Goal: Task Accomplishment & Management: Manage account settings

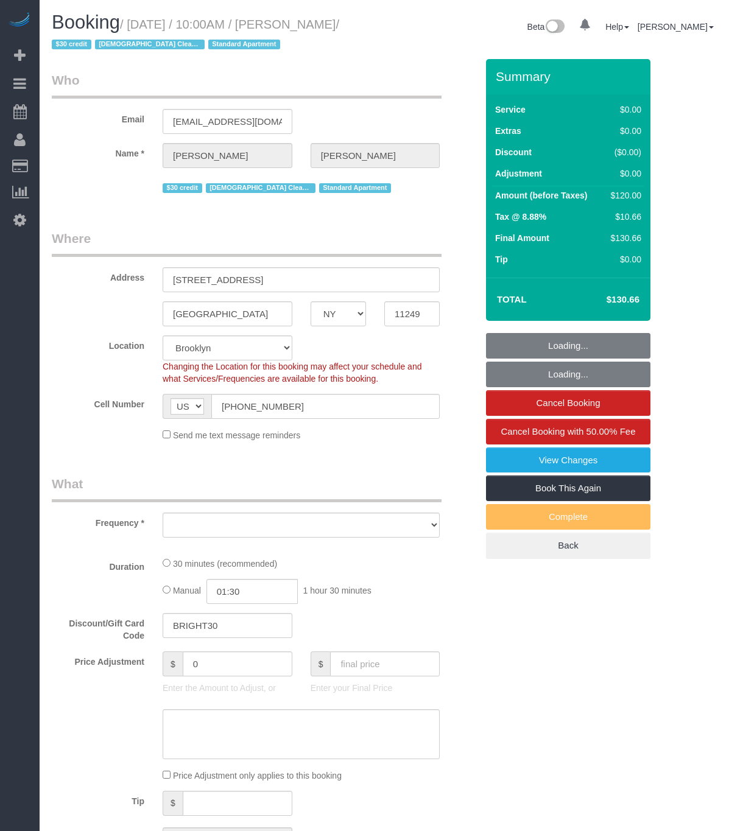
select select "NY"
select select "number:89"
select select "number:90"
select select "number:15"
select select "number:6"
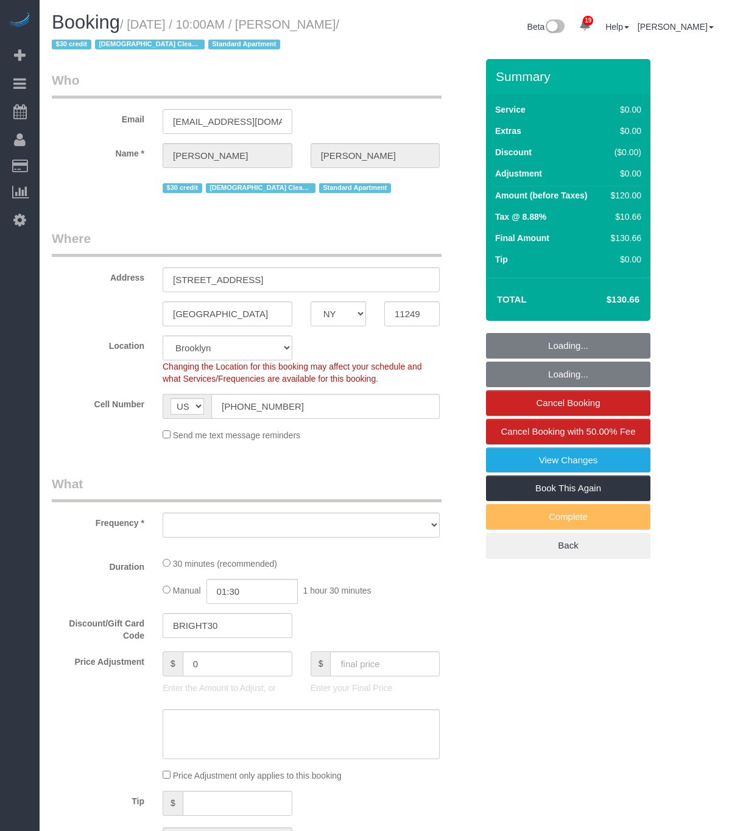
select select "object:950"
select select "spot1"
select select "object:1450"
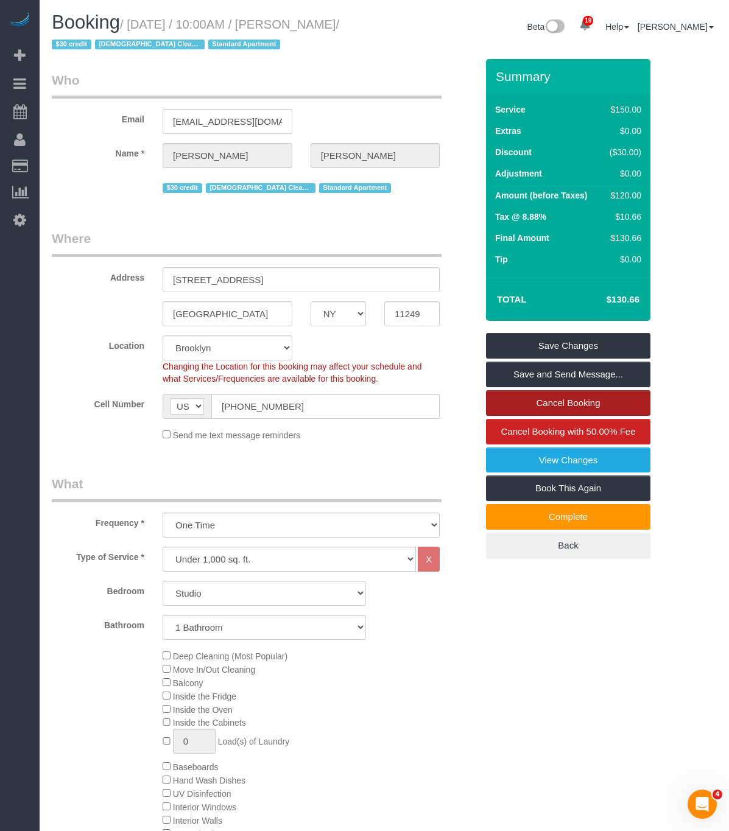
click at [581, 403] on link "Cancel Booking" at bounding box center [568, 403] width 164 height 26
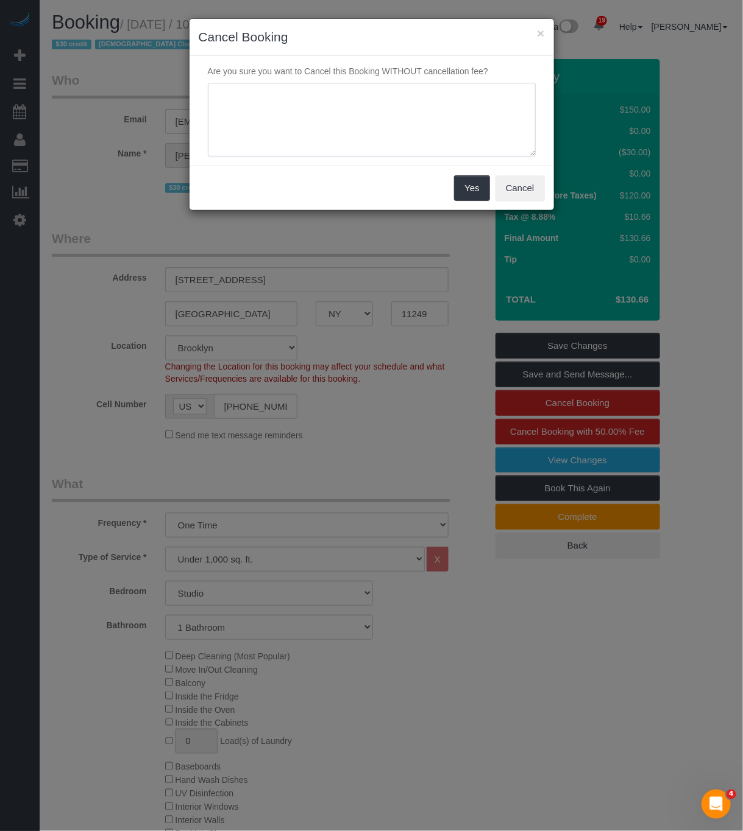
click at [420, 136] on textarea at bounding box center [372, 120] width 328 height 74
click at [261, 97] on textarea at bounding box center [372, 120] width 328 height 74
type textarea "Customer requested as he did not want a male cleaner"
click at [475, 196] on button "Yes" at bounding box center [471, 188] width 35 height 26
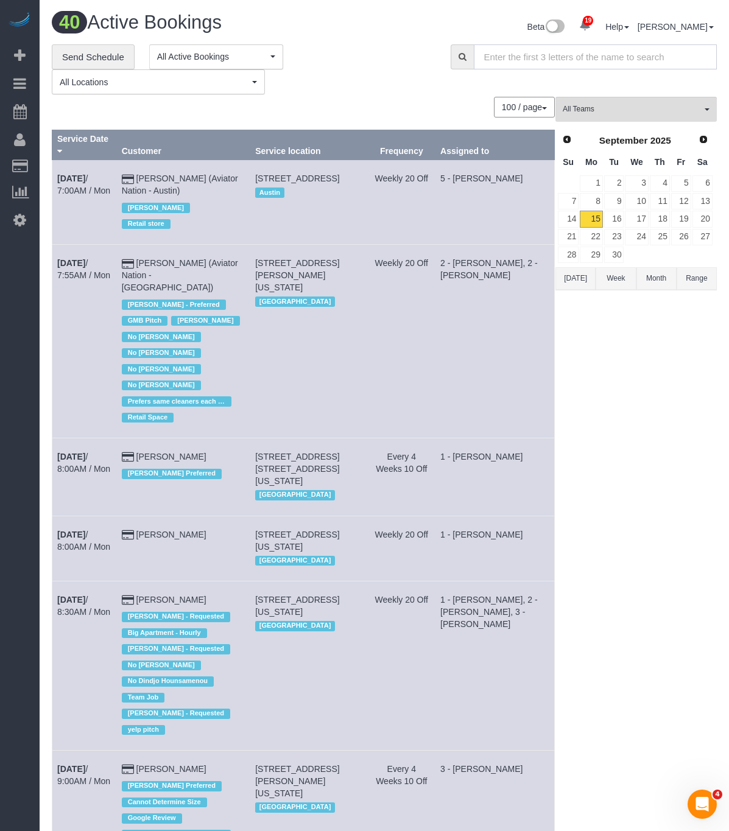
click at [532, 49] on input "text" at bounding box center [596, 56] width 244 height 25
type input "ria sharma"
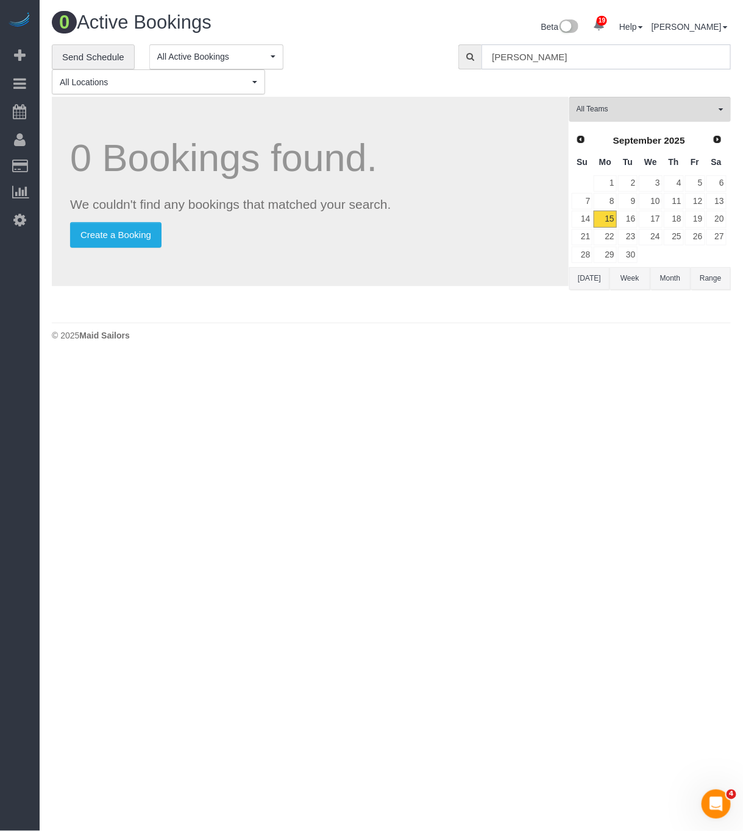
drag, startPoint x: 545, startPoint y: 54, endPoint x: 399, endPoint y: 73, distance: 146.9
click at [404, 71] on div "**********" at bounding box center [391, 69] width 697 height 51
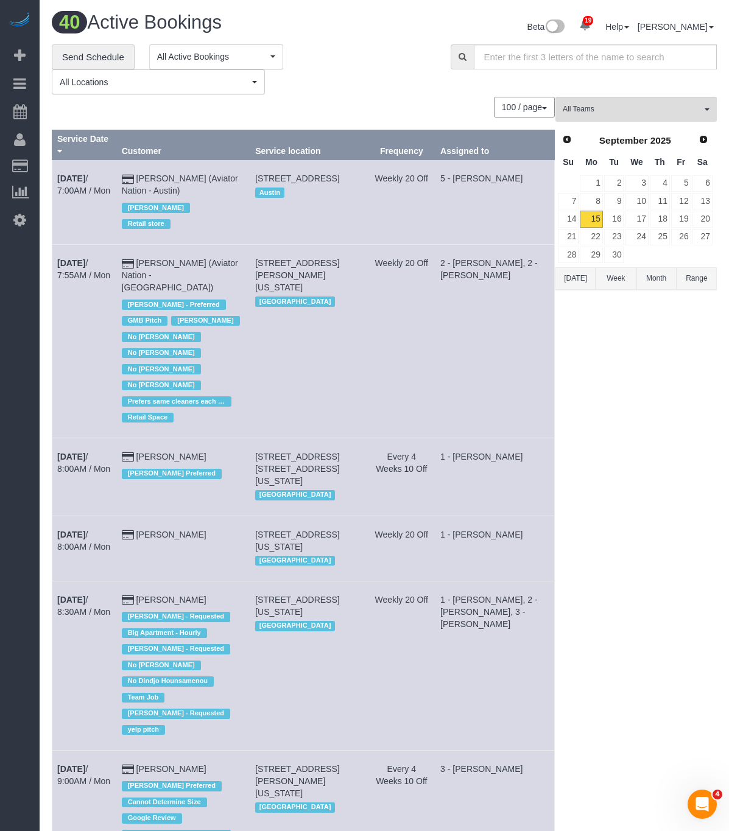
click at [549, 57] on input "text" at bounding box center [596, 56] width 244 height 25
type input "g"
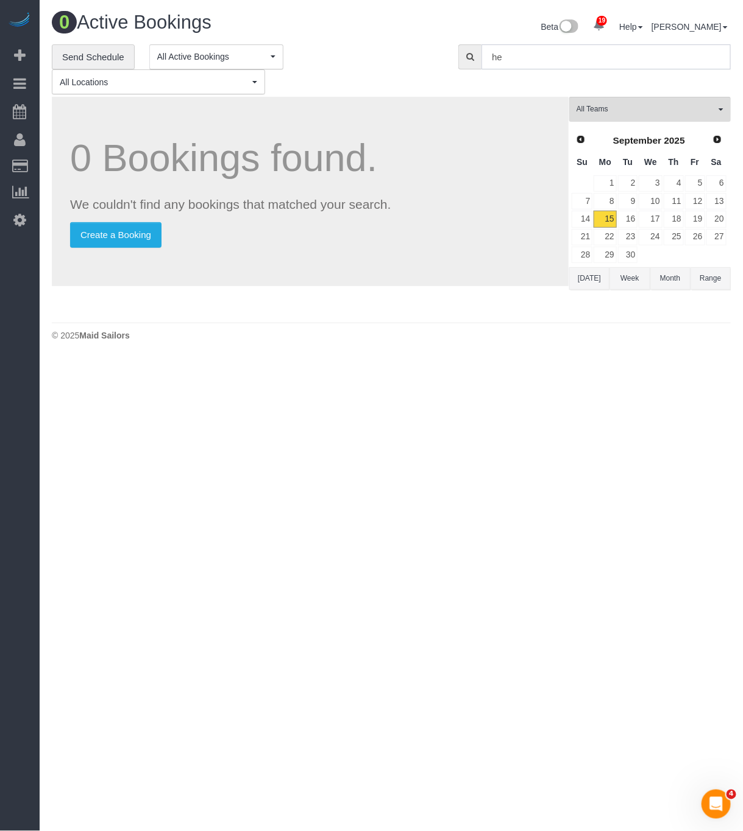
type input "h"
click at [304, 377] on body "19 Beta Your Notifications You have 0 alerts × You have 1 to charge for 09/14/2…" at bounding box center [371, 415] width 743 height 831
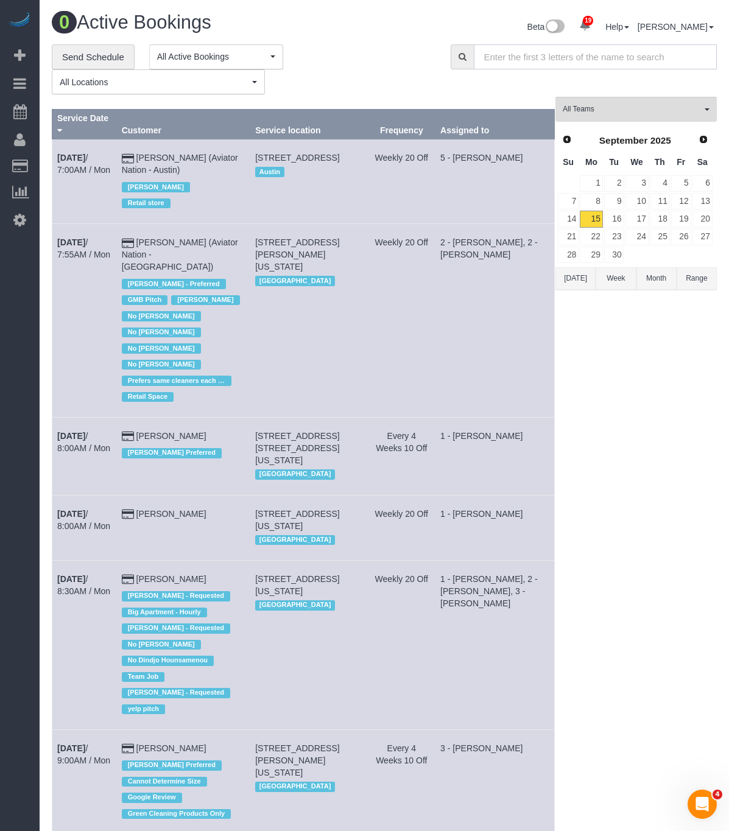
click at [556, 44] on input "text" at bounding box center [596, 56] width 244 height 25
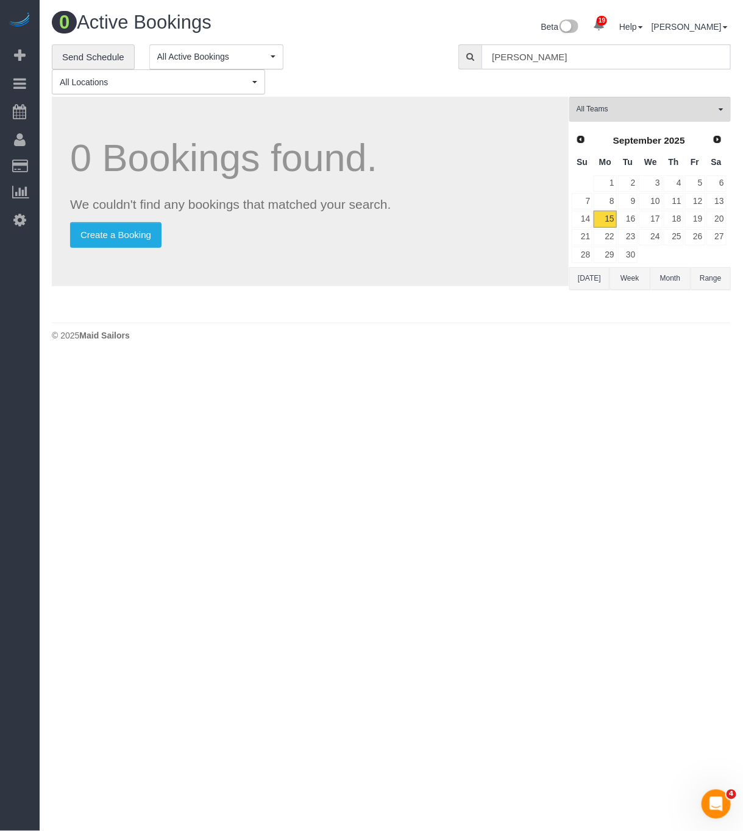
type input "helen dubois"
drag, startPoint x: 534, startPoint y: 66, endPoint x: 370, endPoint y: 68, distance: 163.9
click at [372, 68] on div "**********" at bounding box center [391, 69] width 697 height 51
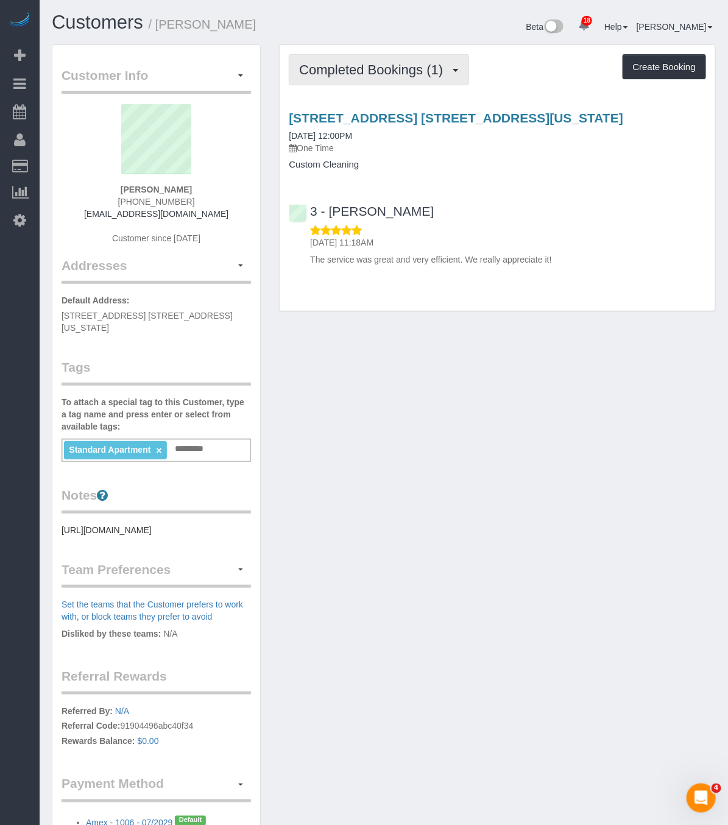
click at [386, 72] on span "Completed Bookings (1)" at bounding box center [374, 69] width 150 height 15
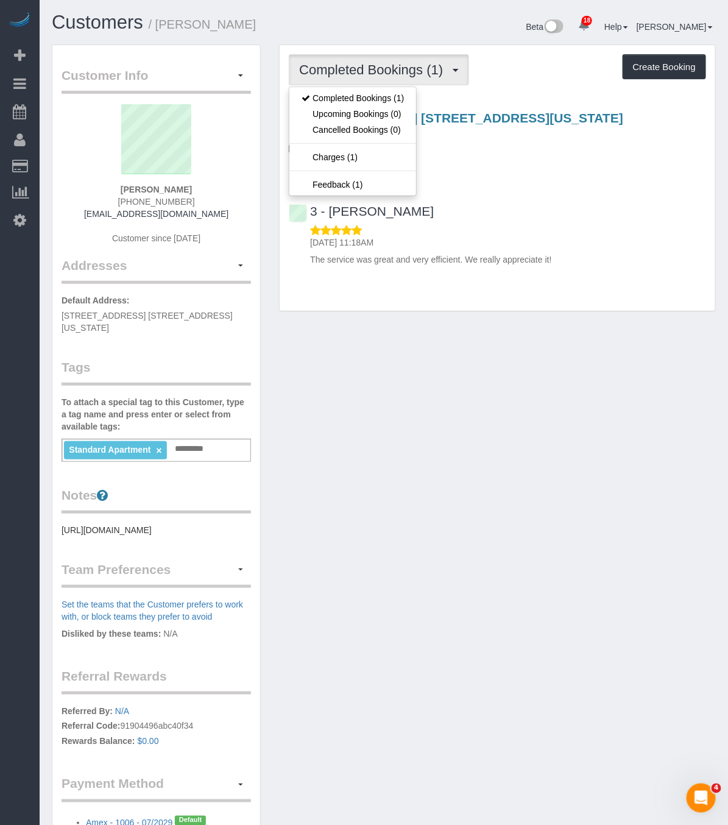
click at [389, 71] on span "Completed Bookings (1)" at bounding box center [374, 69] width 150 height 15
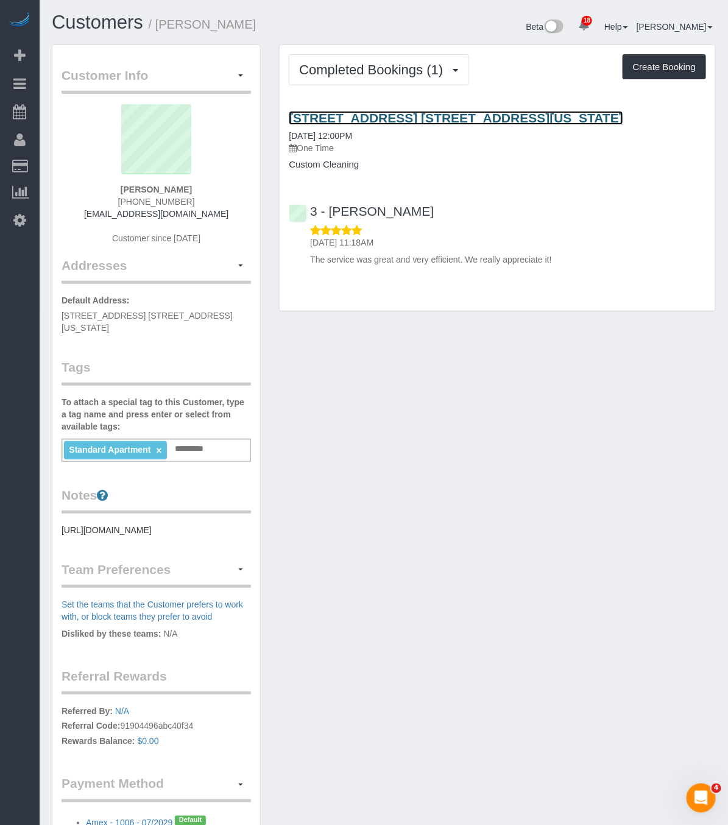
click at [359, 125] on link "[STREET_ADDRESS] [STREET_ADDRESS][US_STATE]" at bounding box center [456, 118] width 334 height 14
click at [335, 125] on link "[STREET_ADDRESS] [STREET_ADDRESS][US_STATE]" at bounding box center [456, 118] width 334 height 14
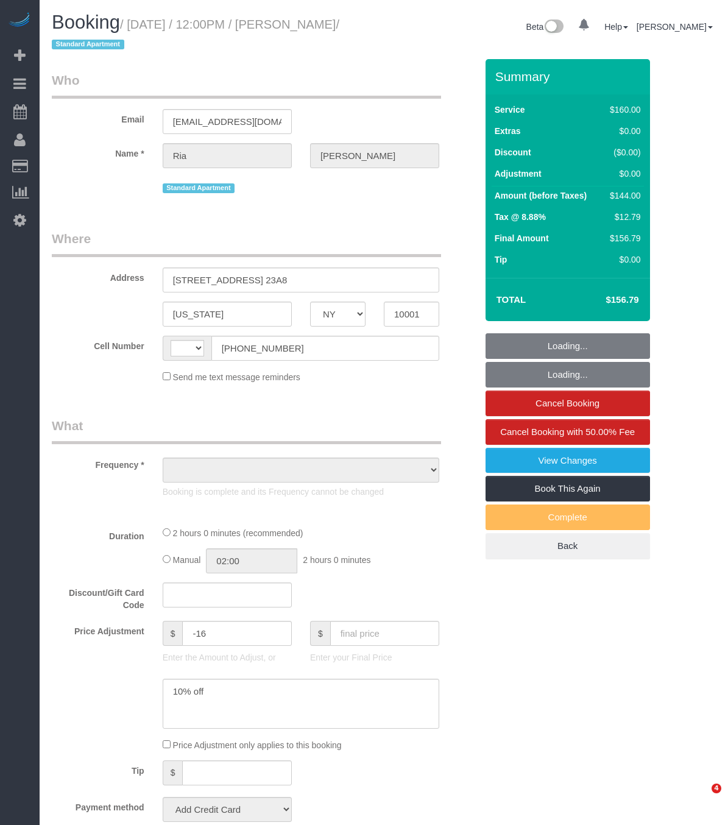
select select "NY"
select select "string:[GEOGRAPHIC_DATA]"
select select "string:stripe-pm_1S6YF14VGloSiKo7jDWSwls0"
select select "number:89"
select select "number:90"
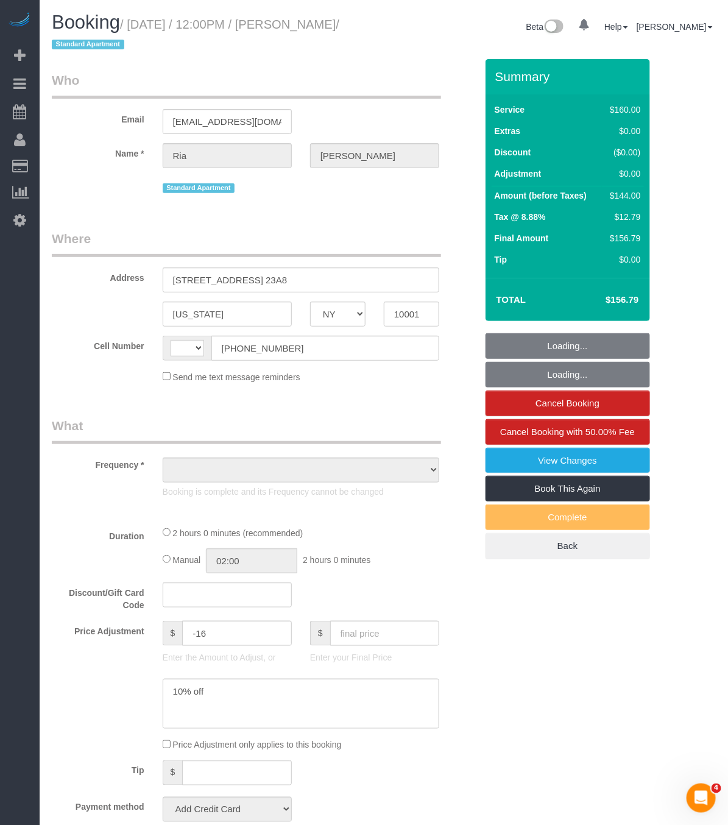
select select "number:15"
select select "number:5"
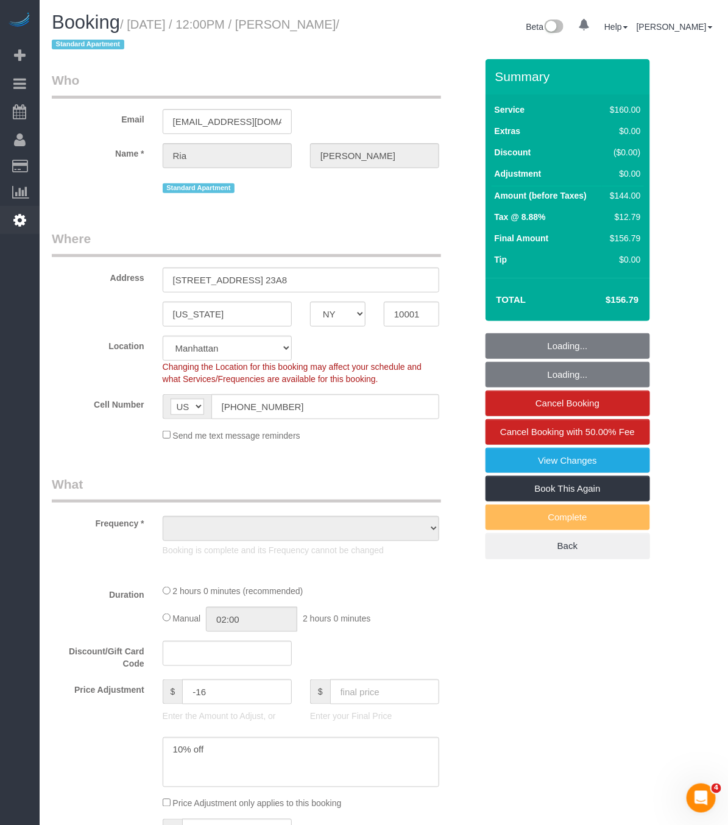
select select "object:945"
select select "spot1"
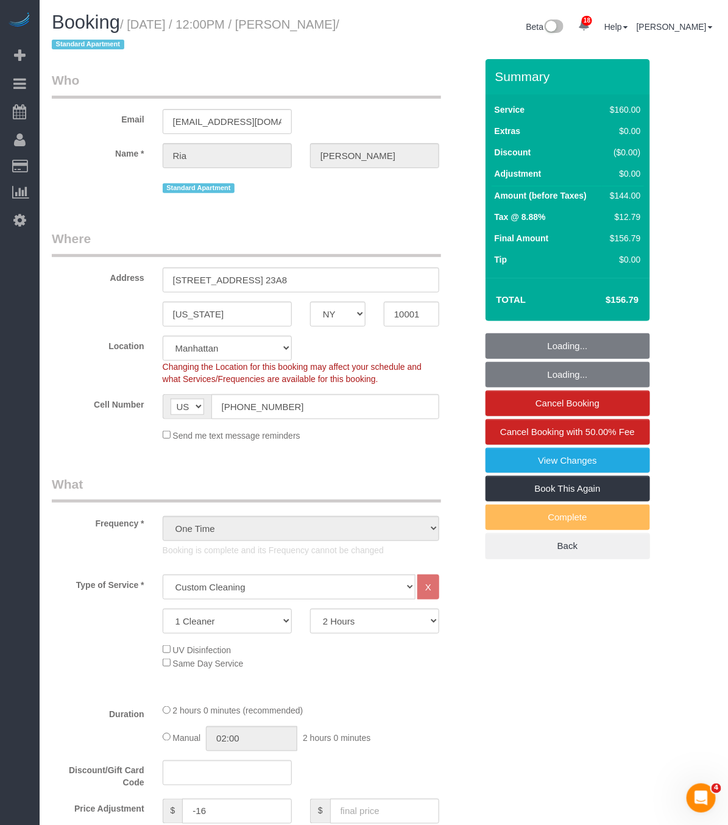
select select "object:1501"
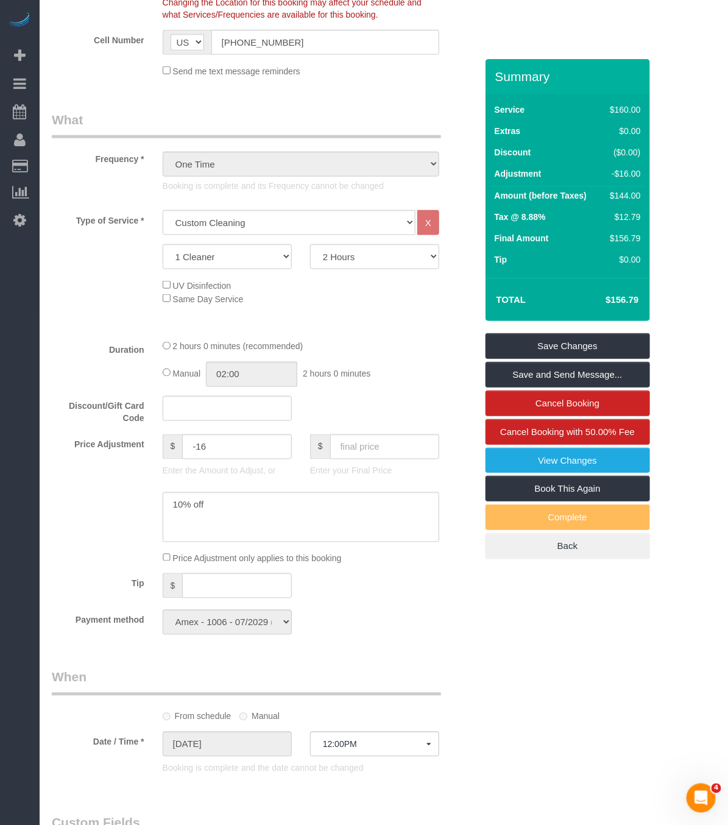
scroll to position [365, 0]
click at [228, 451] on input "-16" at bounding box center [236, 445] width 109 height 25
drag, startPoint x: 230, startPoint y: 450, endPoint x: 198, endPoint y: 452, distance: 32.4
click at [198, 452] on input "-16" at bounding box center [236, 445] width 109 height 25
type input "-66"
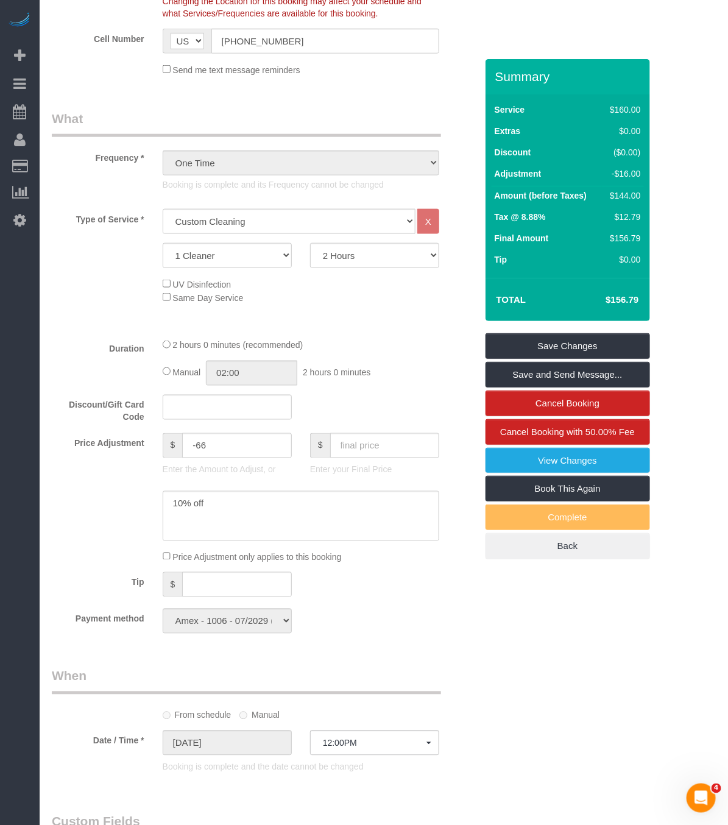
click at [481, 585] on div "Tip $" at bounding box center [264, 585] width 443 height 27
click at [244, 509] on textarea at bounding box center [301, 516] width 277 height 50
click at [375, 507] on textarea at bounding box center [301, 516] width 277 height 50
click at [239, 506] on textarea at bounding box center [301, 516] width 277 height 50
type textarea "10% off and $50 credit for the great review"
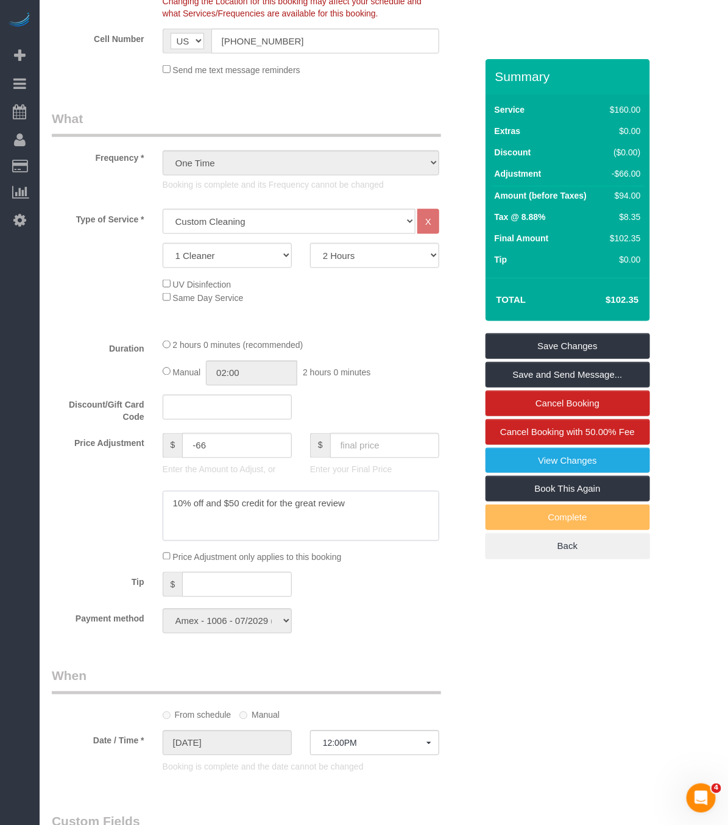
click at [369, 513] on textarea at bounding box center [301, 516] width 277 height 50
click at [605, 347] on link "Save Changes" at bounding box center [567, 346] width 164 height 26
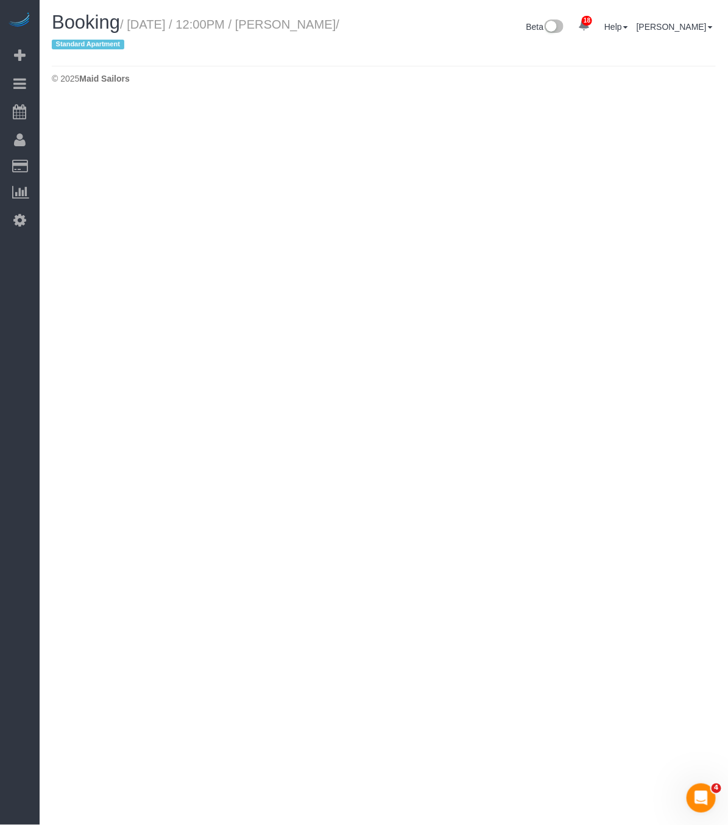
select select "NY"
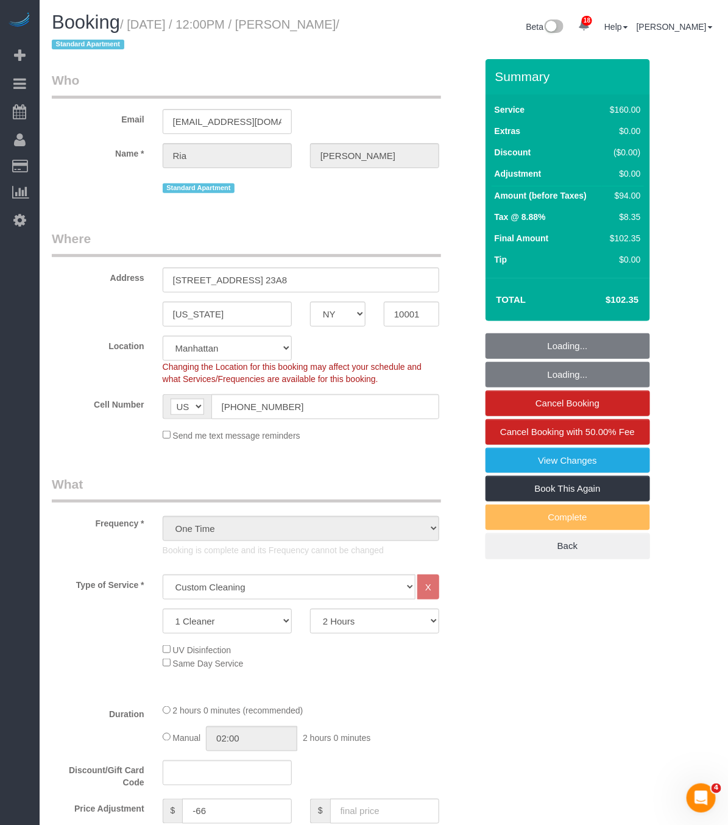
select select "object:3844"
select select "string:stripe-pm_1S6YF14VGloSiKo7jDWSwls0"
select select "spot34"
select select "number:89"
select select "number:90"
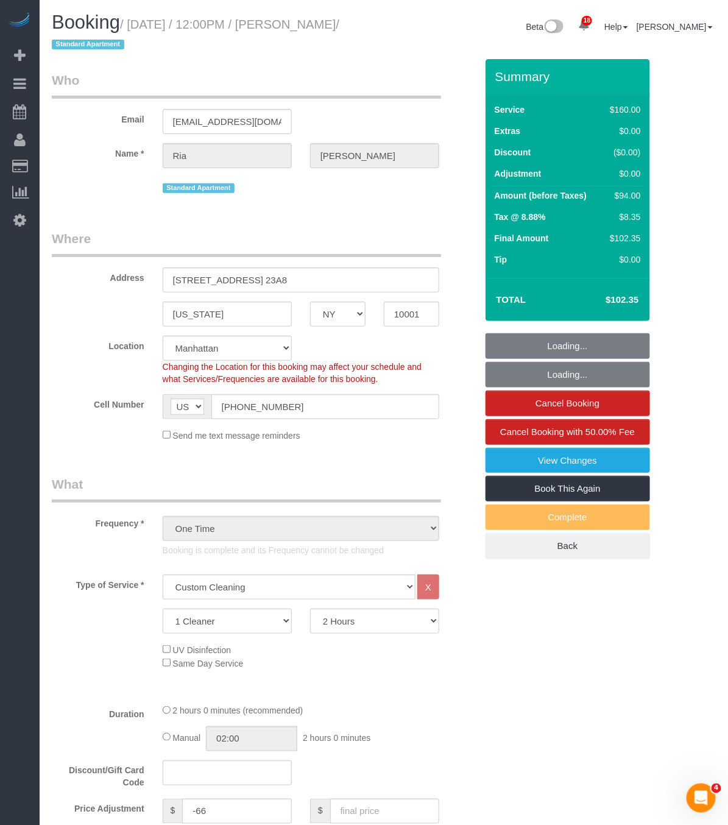
select select "number:15"
select select "number:5"
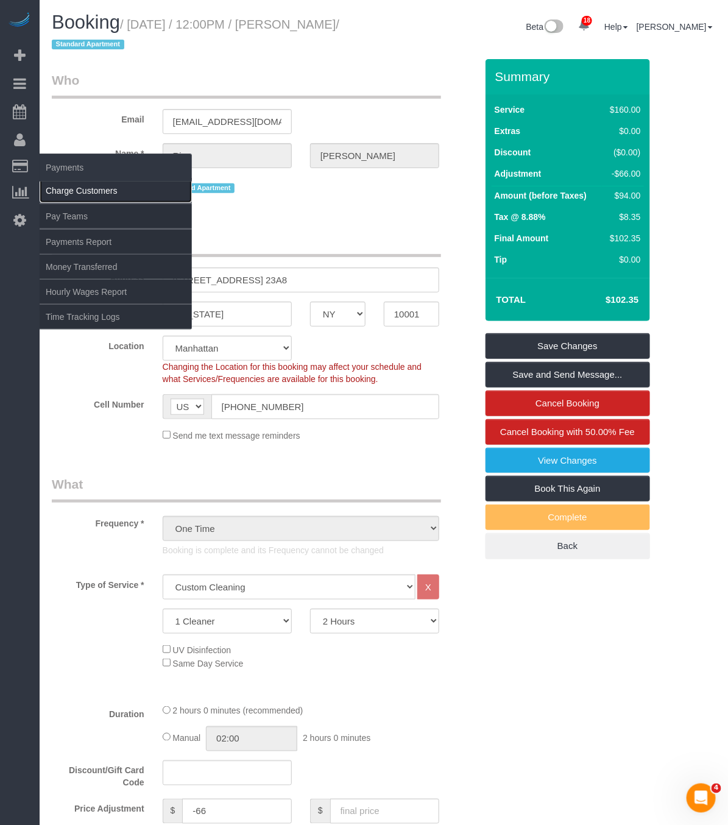
click at [86, 197] on link "Charge Customers" at bounding box center [116, 190] width 152 height 24
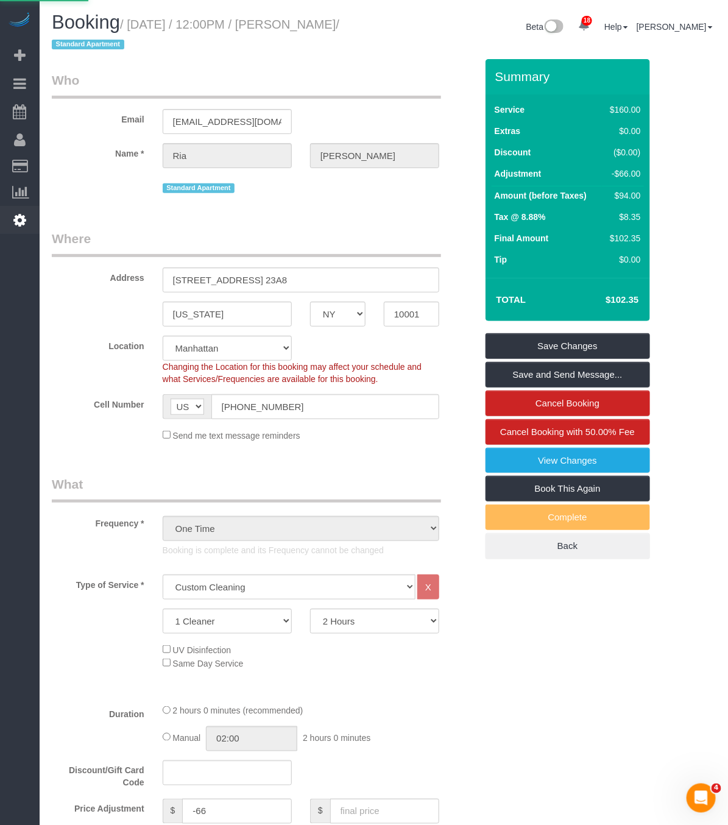
select select
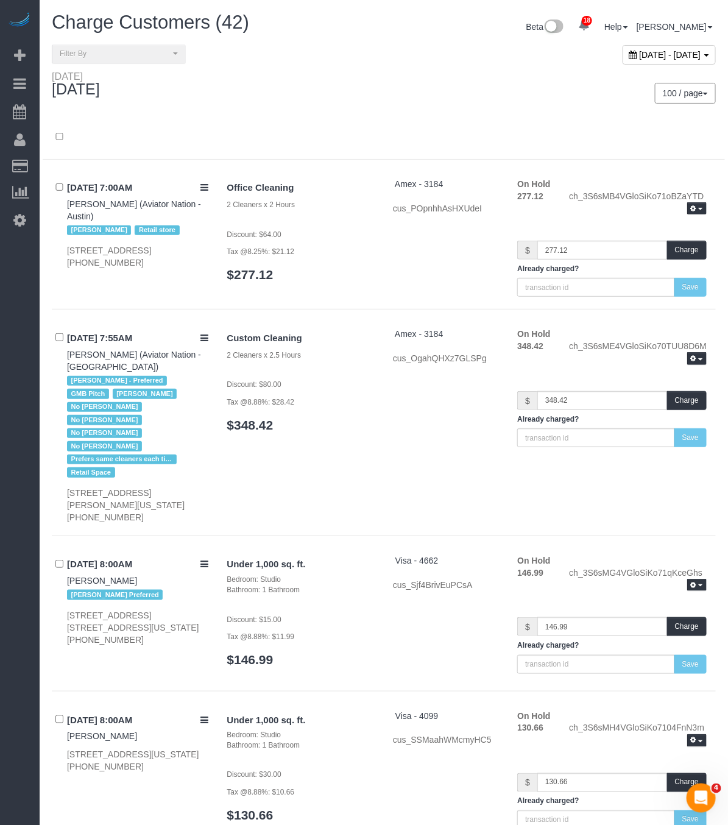
click at [636, 62] on div "September 15, 2025 - September 15, 2025" at bounding box center [669, 54] width 93 height 19
type input "**********"
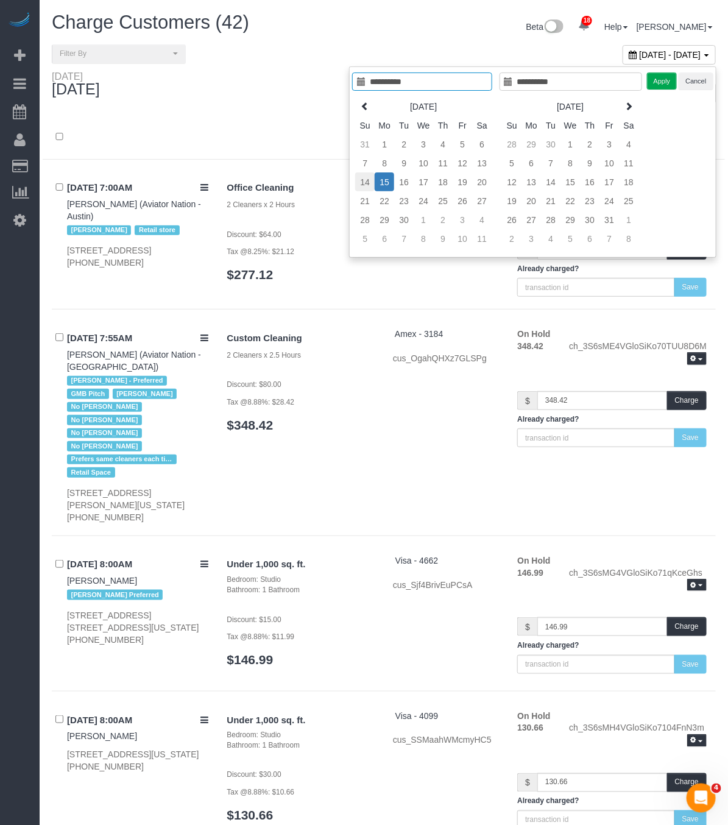
type input "**********"
click at [364, 185] on td "14" at bounding box center [364, 181] width 19 height 19
type input "**********"
click at [383, 185] on td "15" at bounding box center [384, 181] width 19 height 19
type input "**********"
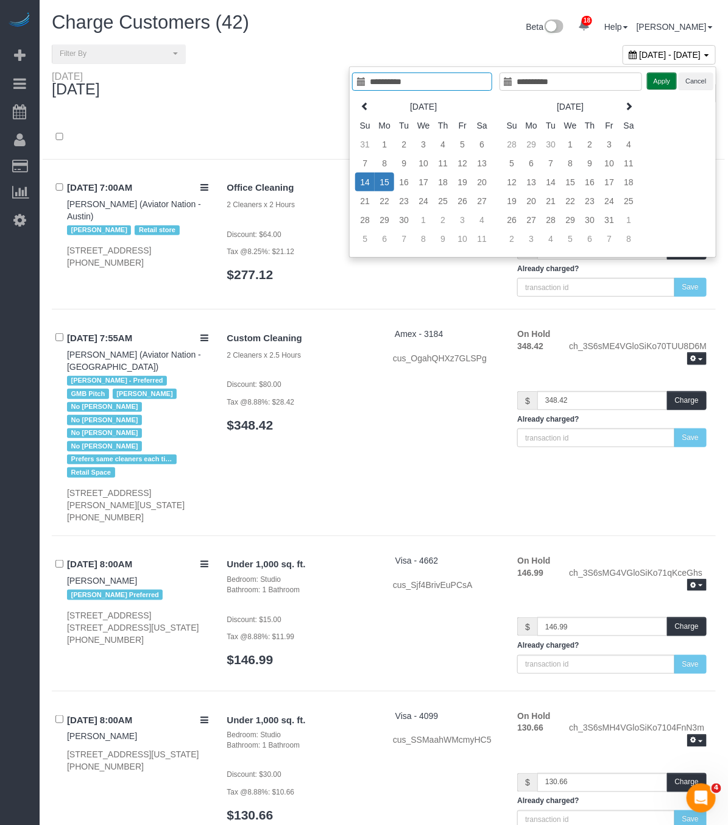
click at [660, 85] on button "Apply" at bounding box center [662, 81] width 30 height 18
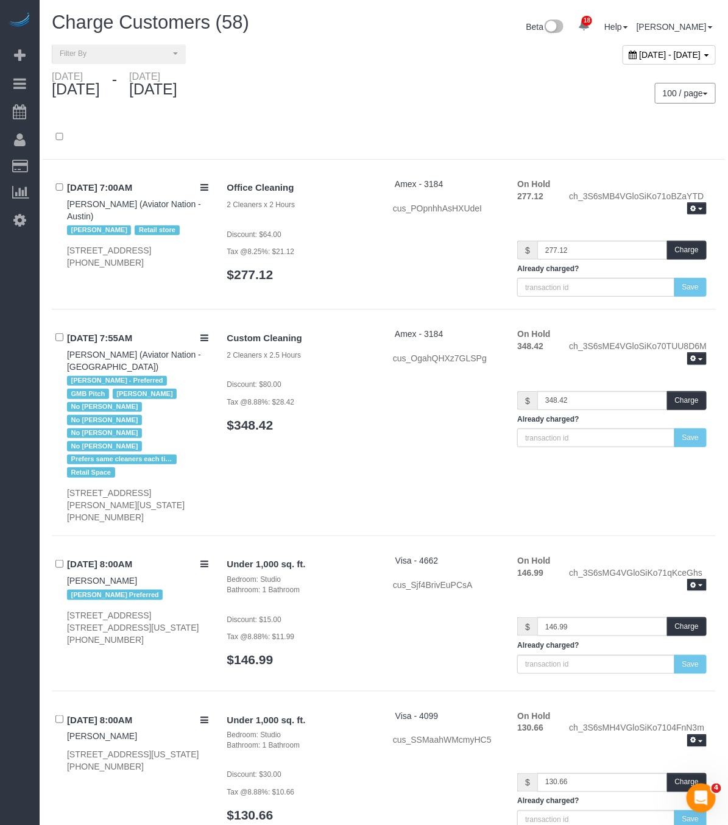
click at [444, 152] on div at bounding box center [384, 144] width 682 height 32
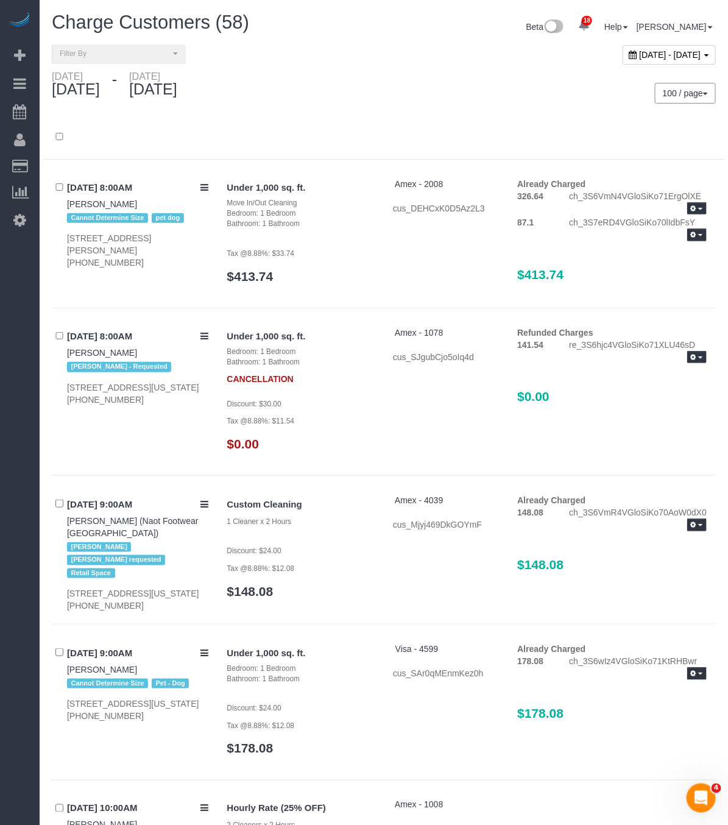
scroll to position [1625, 0]
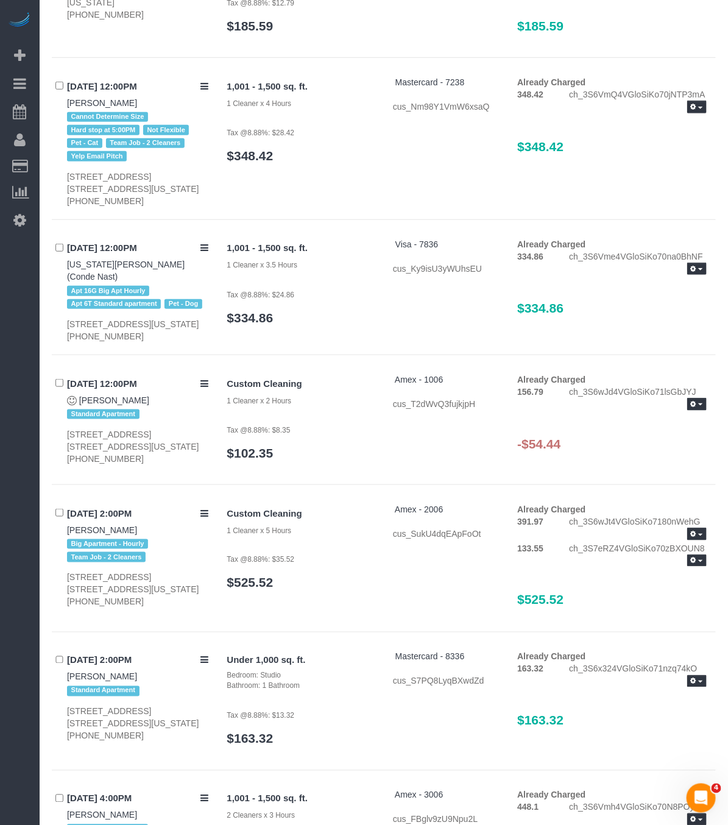
click at [695, 408] on icon "button" at bounding box center [693, 404] width 5 height 7
click at [660, 433] on link "Refund" at bounding box center [658, 425] width 96 height 16
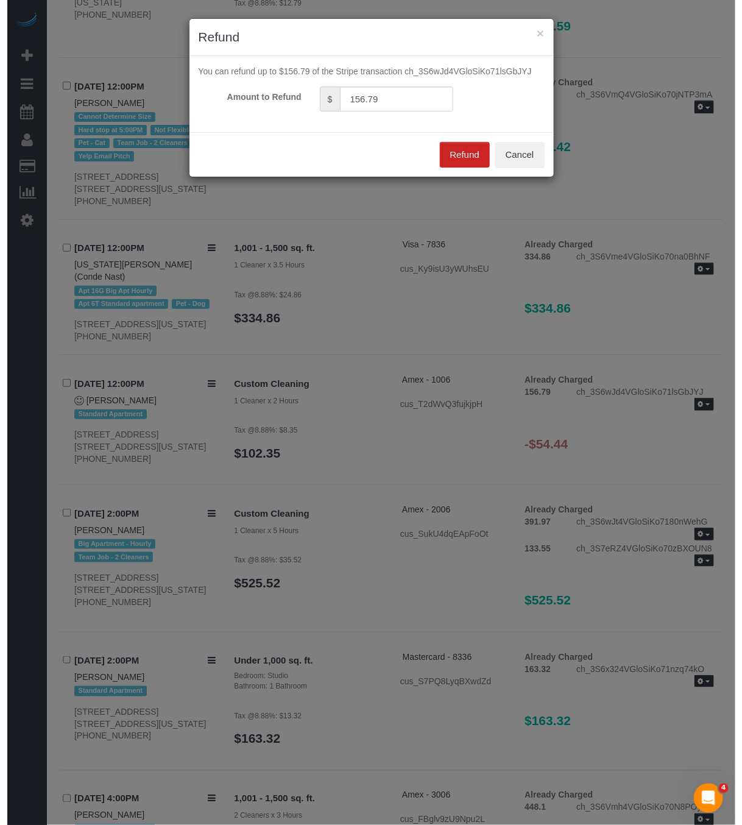
scroll to position [1612, 0]
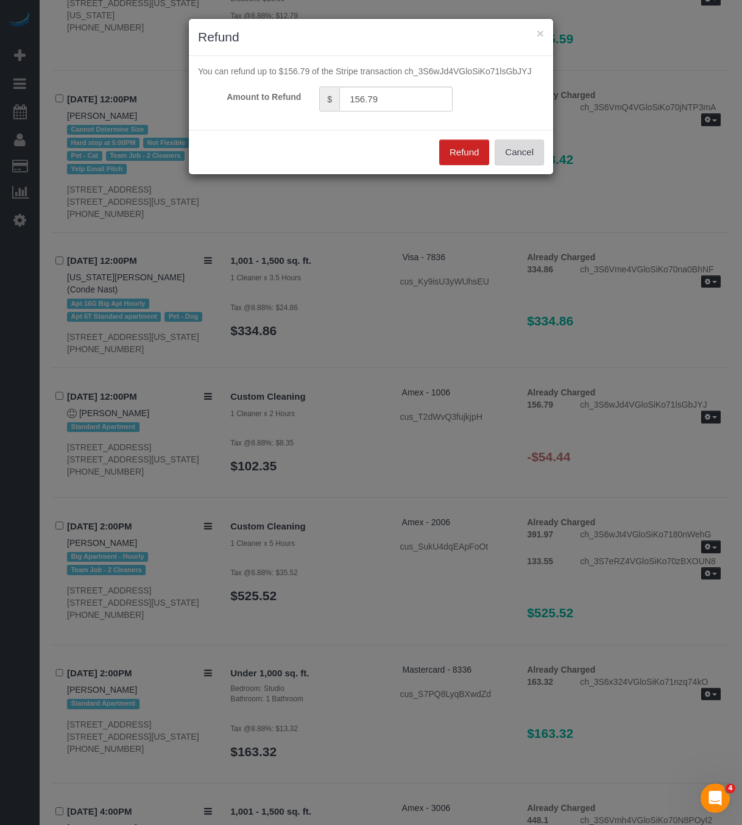
click at [521, 161] on button "Cancel" at bounding box center [519, 152] width 49 height 26
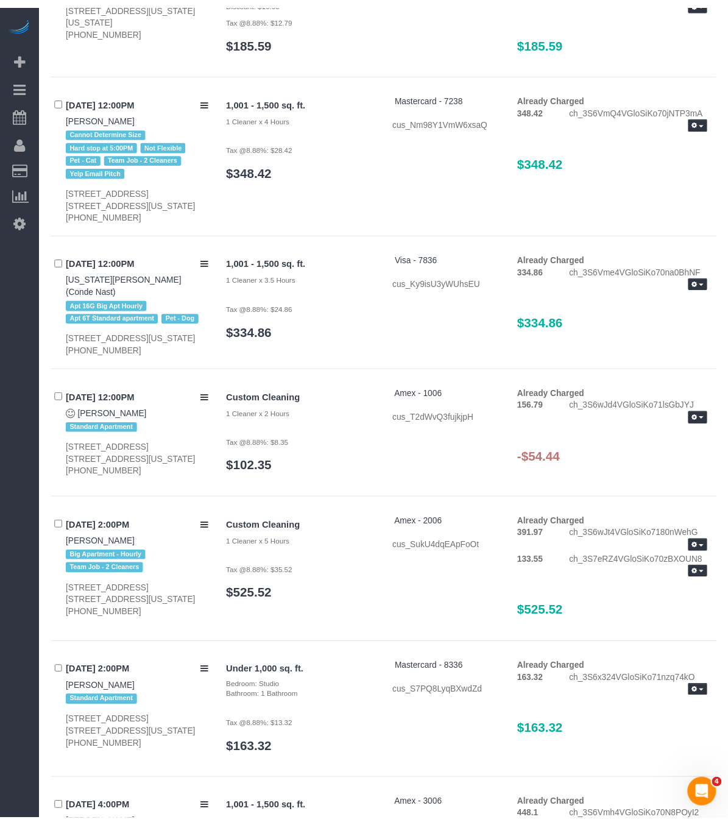
scroll to position [1625, 0]
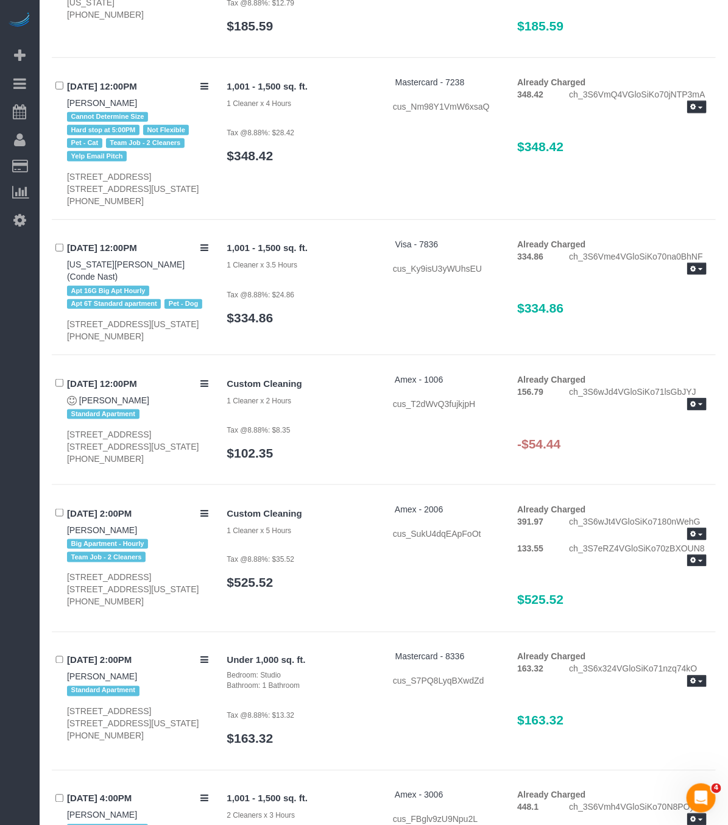
click at [339, 436] on p "Tax @8.88%: $8.35" at bounding box center [300, 429] width 147 height 12
drag, startPoint x: 702, startPoint y: 418, endPoint x: 669, endPoint y: 420, distance: 32.3
click at [702, 411] on button "button" at bounding box center [696, 404] width 19 height 13
click at [625, 433] on link "Refund" at bounding box center [658, 425] width 96 height 16
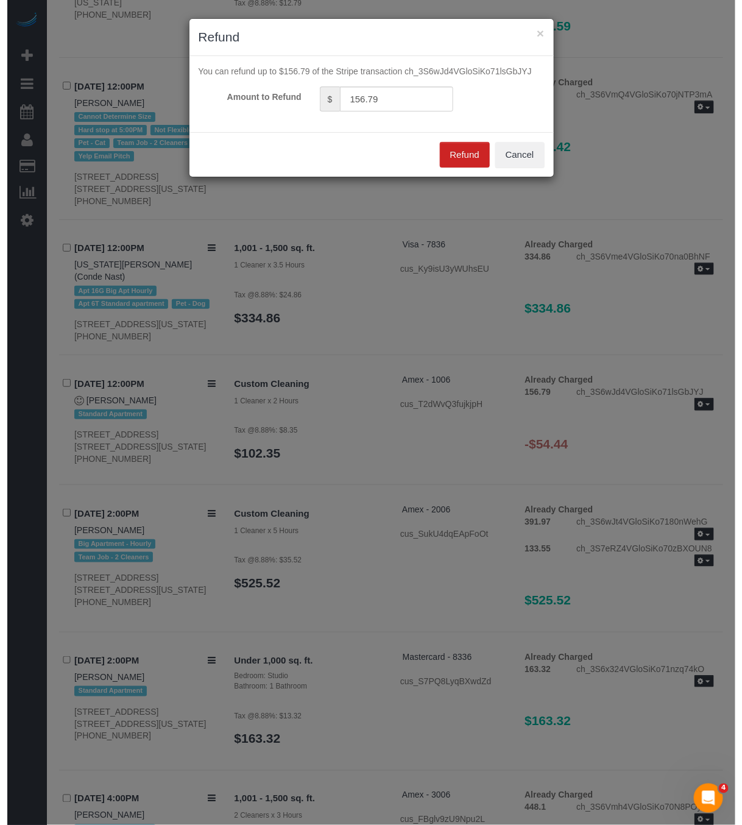
scroll to position [1612, 0]
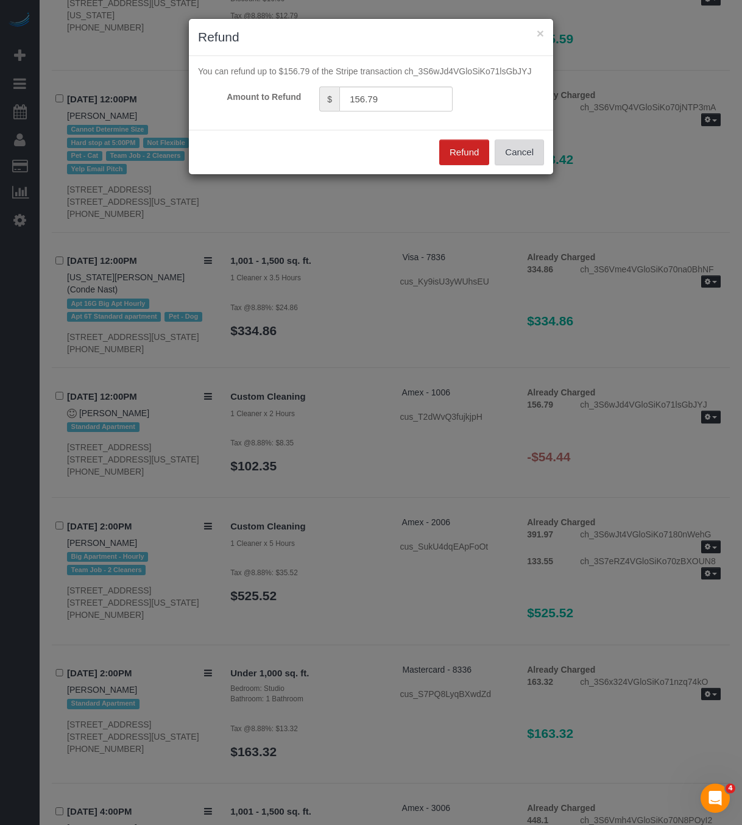
click at [515, 148] on button "Cancel" at bounding box center [519, 152] width 49 height 26
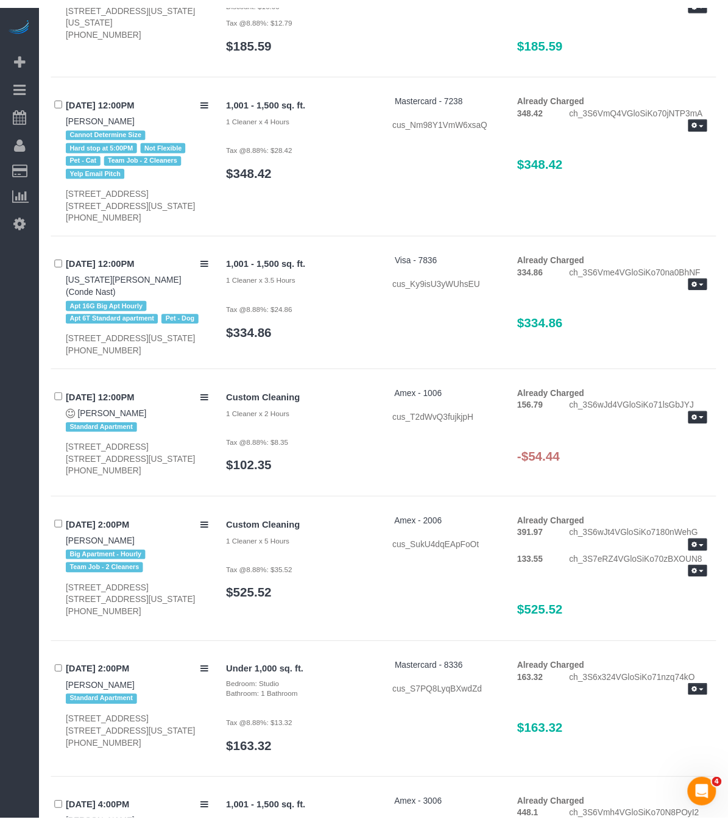
scroll to position [1625, 0]
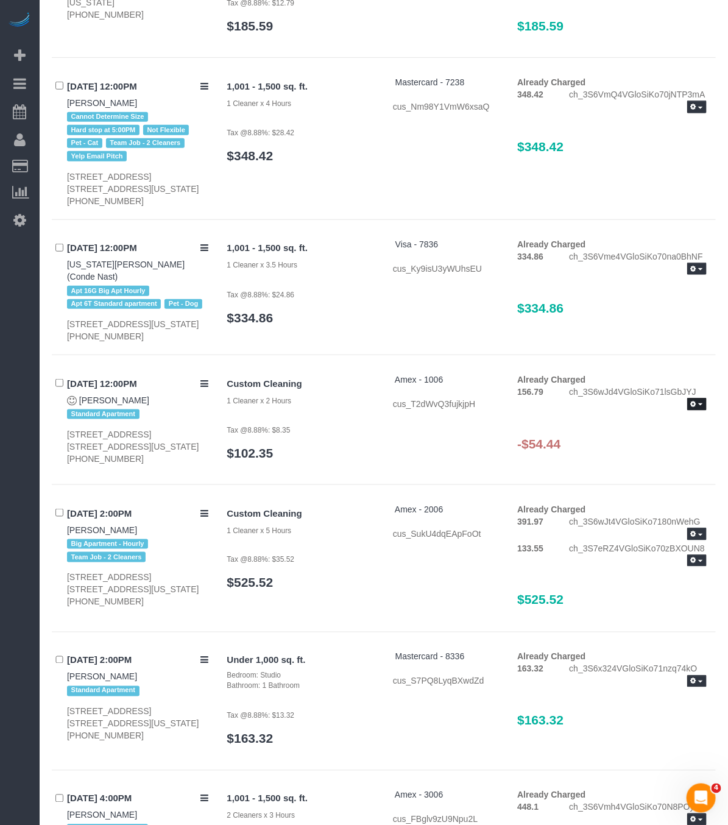
click at [702, 406] on span "button" at bounding box center [700, 404] width 5 height 2
click at [642, 433] on link "Refund" at bounding box center [658, 425] width 96 height 16
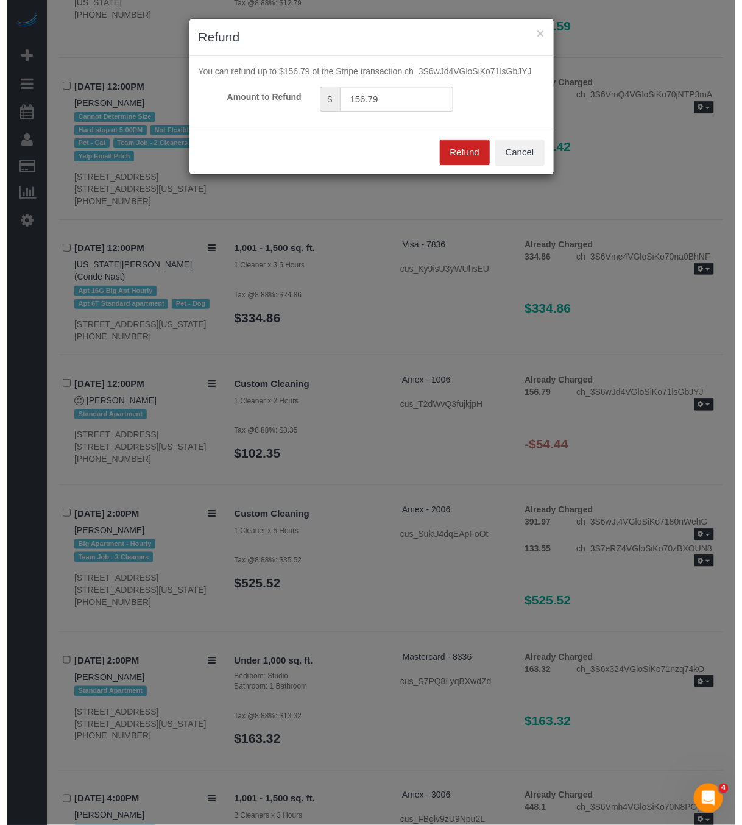
scroll to position [1612, 0]
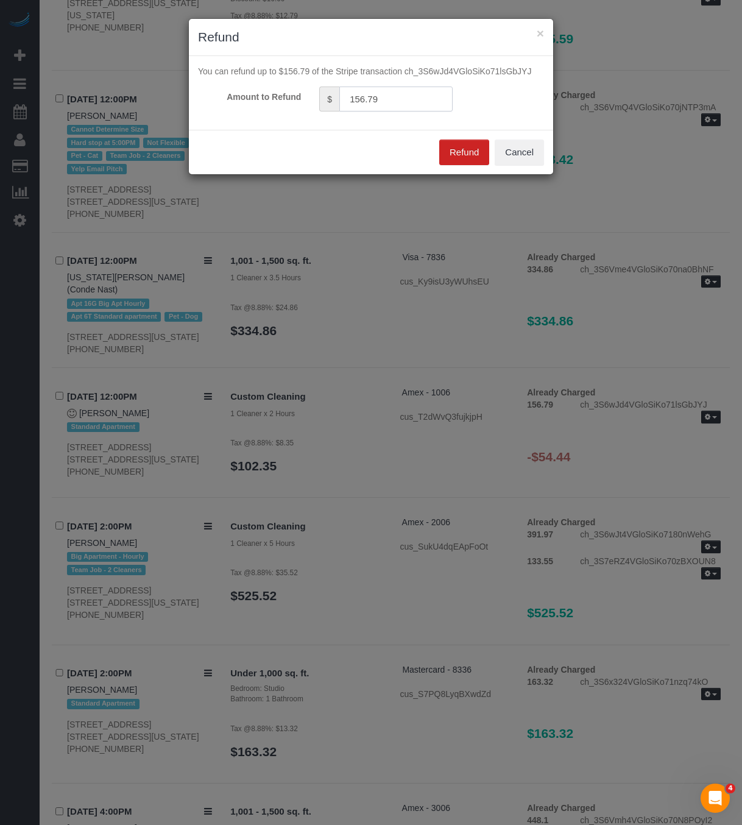
drag, startPoint x: 384, startPoint y: 99, endPoint x: 238, endPoint y: 97, distance: 146.8
click at [238, 97] on div "Amount to Refund $ 156.79" at bounding box center [371, 98] width 364 height 25
type input "54.44"
click at [467, 150] on button "Refund" at bounding box center [464, 152] width 50 height 26
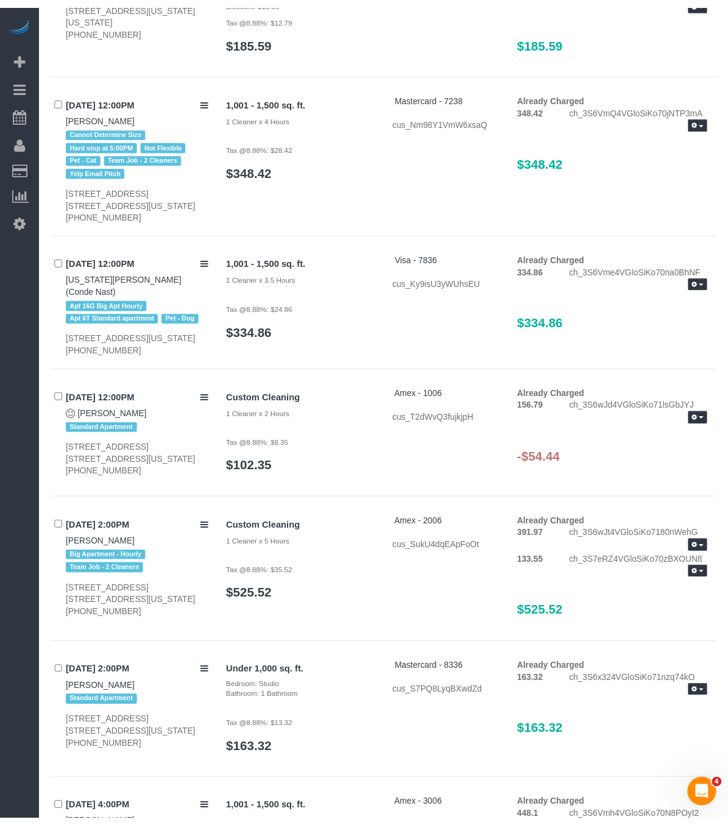
scroll to position [1625, 0]
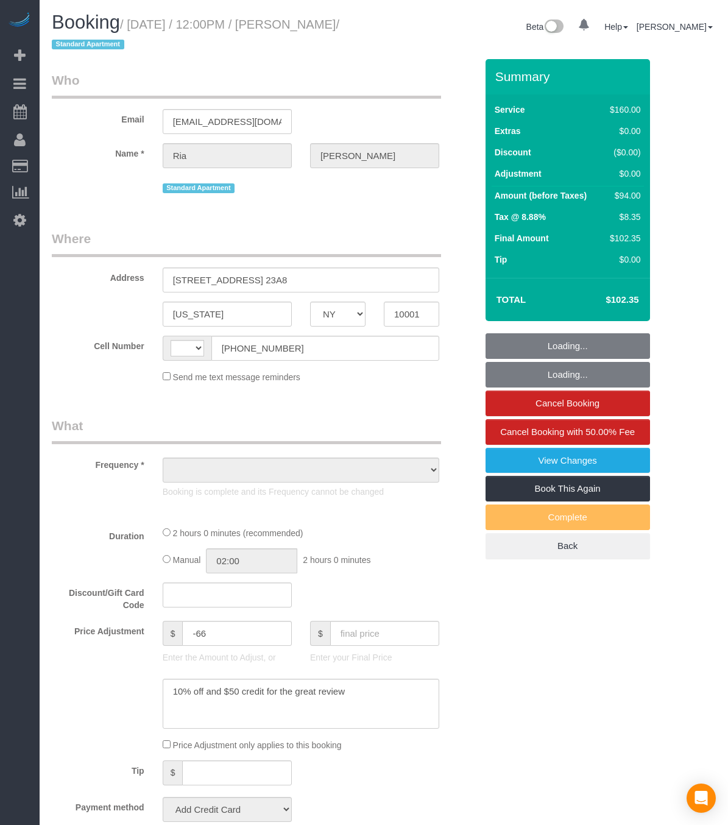
select select "NY"
select select "string:[GEOGRAPHIC_DATA]"
select select "object:791"
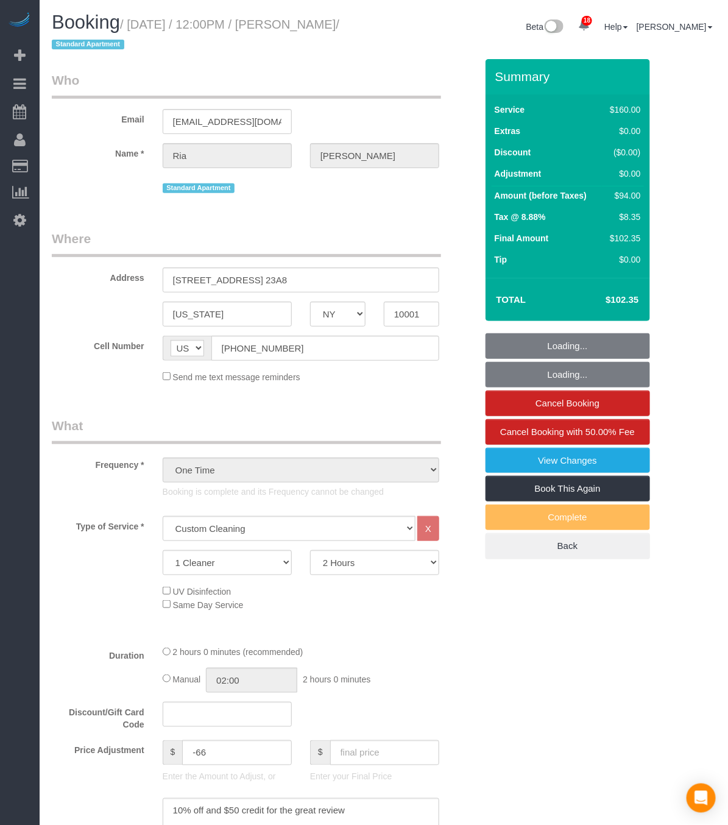
select select "string:stripe-pm_1S6YF14VGloSiKo7jDWSwls0"
select select "spot1"
select select "number:89"
select select "number:90"
select select "number:15"
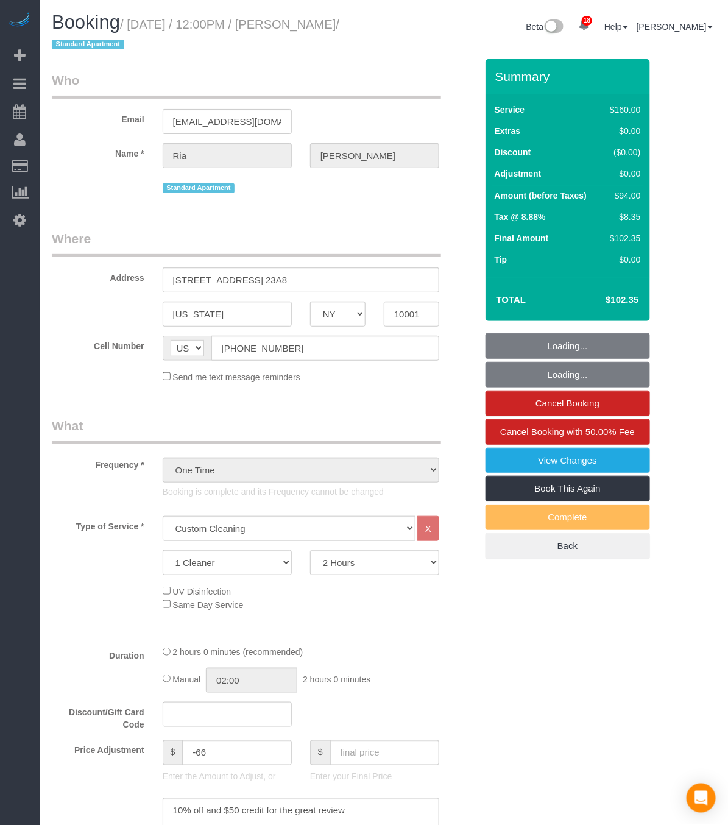
select select "number:5"
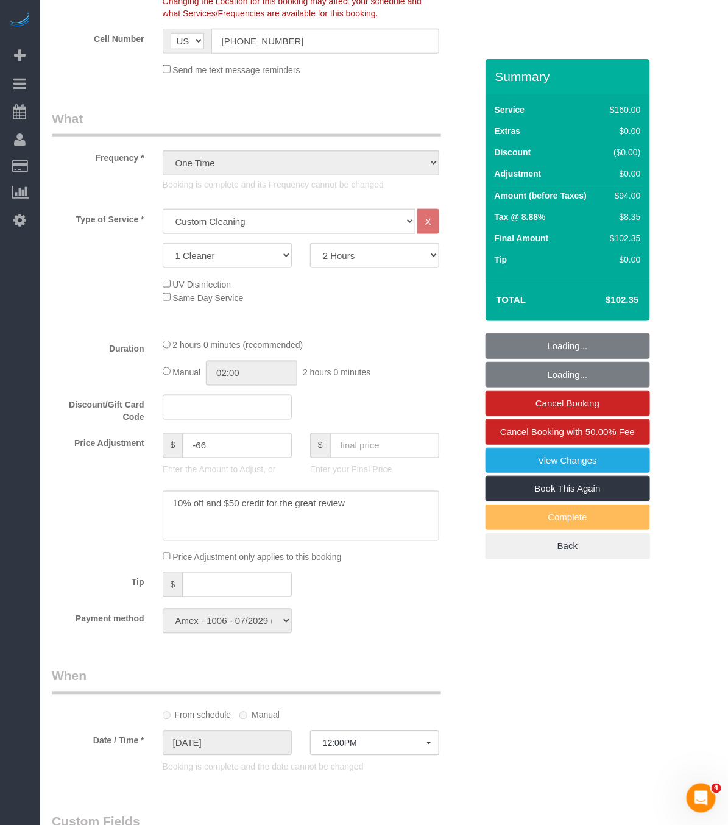
select select "object:1504"
select select "spot34"
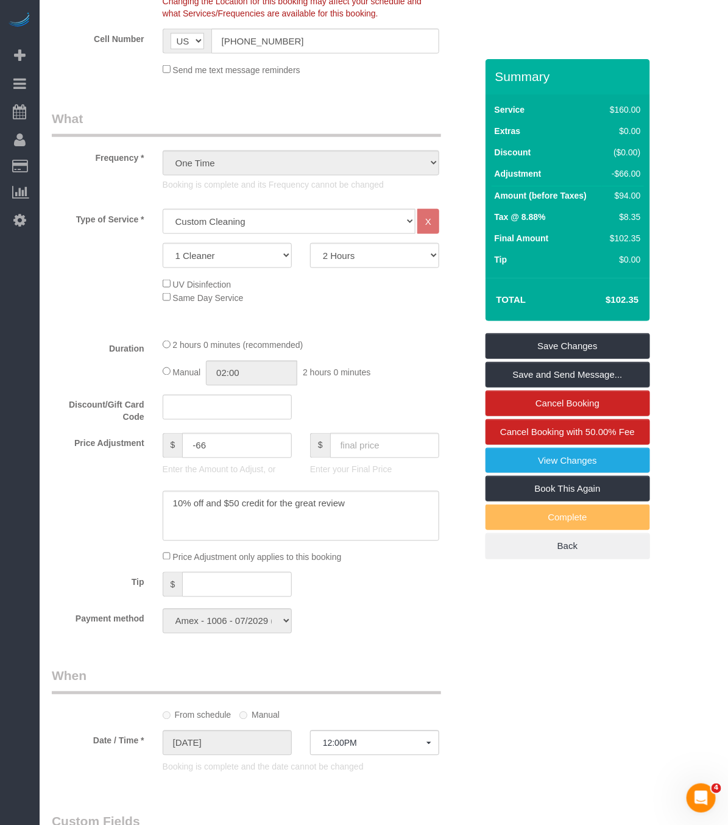
click at [367, 328] on div "Type of Service * Under 1,000 sq. ft. 1,001 - 1,500 sq. ft. 1,500+ sq. ft. Cust…" at bounding box center [264, 268] width 425 height 119
click at [395, 599] on div "Tip $" at bounding box center [264, 585] width 443 height 27
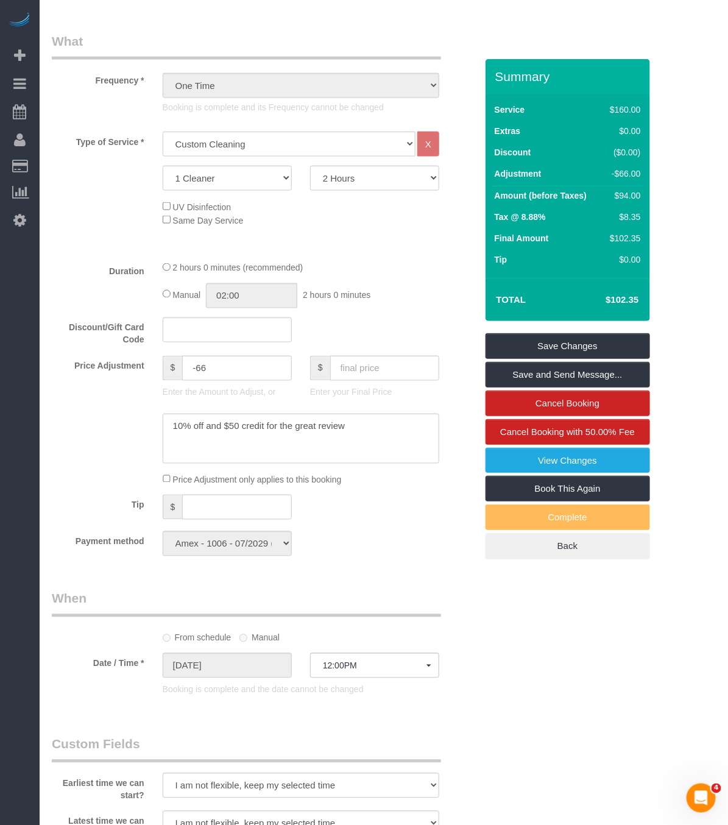
scroll to position [548, 0]
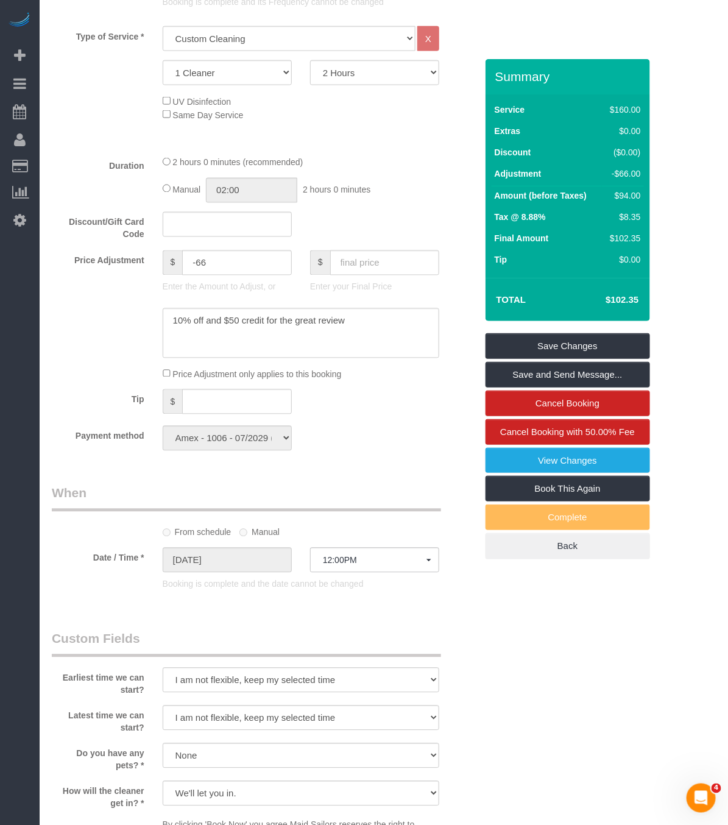
click at [358, 446] on div "Payment method Amex - 1006 - 07/2029 (Default) Add Credit Card ─────────────── …" at bounding box center [264, 438] width 443 height 25
click at [229, 326] on textarea at bounding box center [301, 333] width 277 height 50
click at [225, 326] on textarea at bounding box center [301, 333] width 277 height 50
drag, startPoint x: 227, startPoint y: 324, endPoint x: 206, endPoint y: 326, distance: 20.8
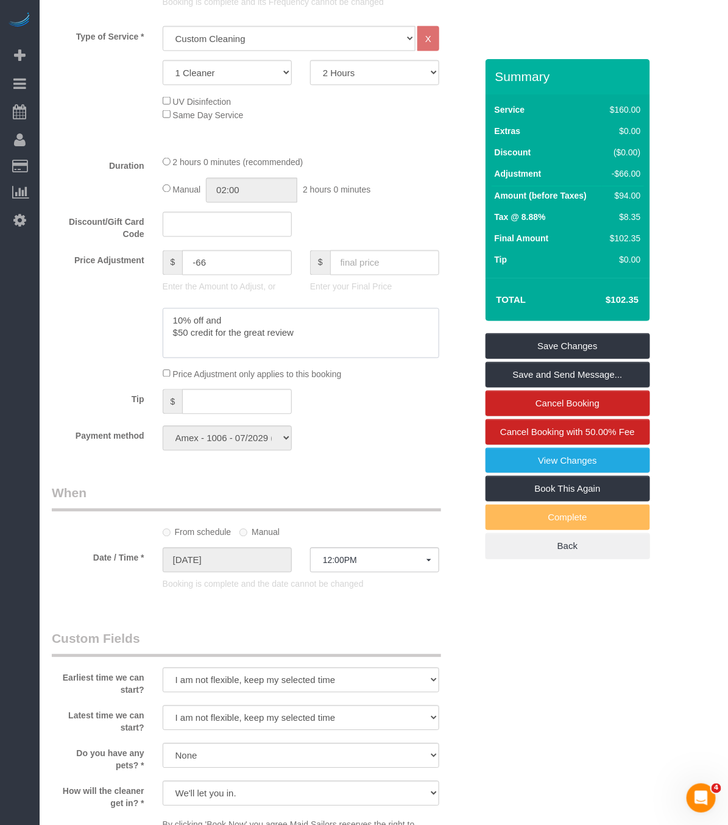
click at [206, 326] on textarea at bounding box center [301, 333] width 277 height 50
click at [351, 351] on textarea at bounding box center [301, 333] width 277 height 50
click at [252, 327] on textarea at bounding box center [301, 333] width 277 height 50
click at [320, 351] on textarea at bounding box center [301, 333] width 277 height 50
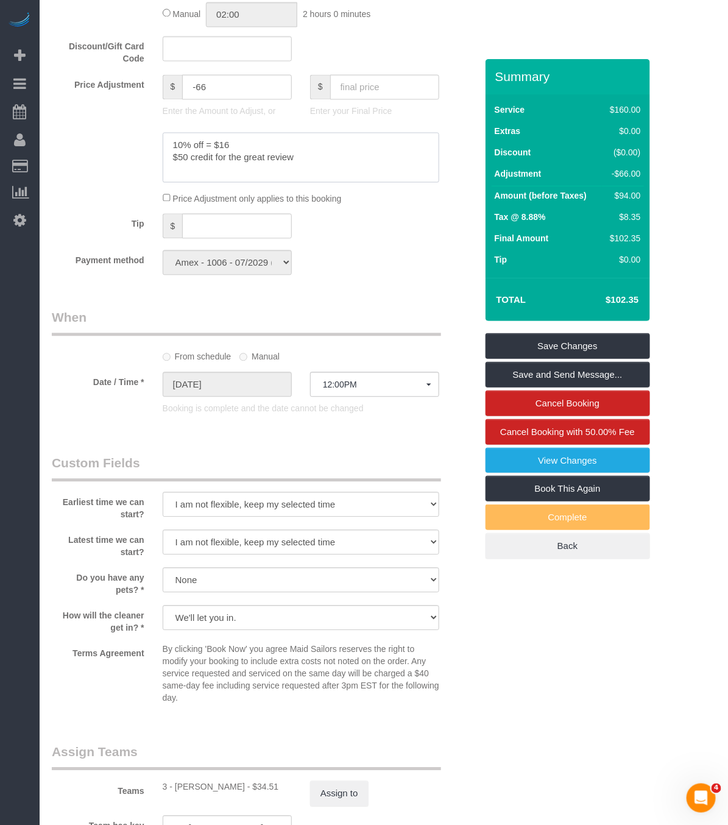
scroll to position [731, 0]
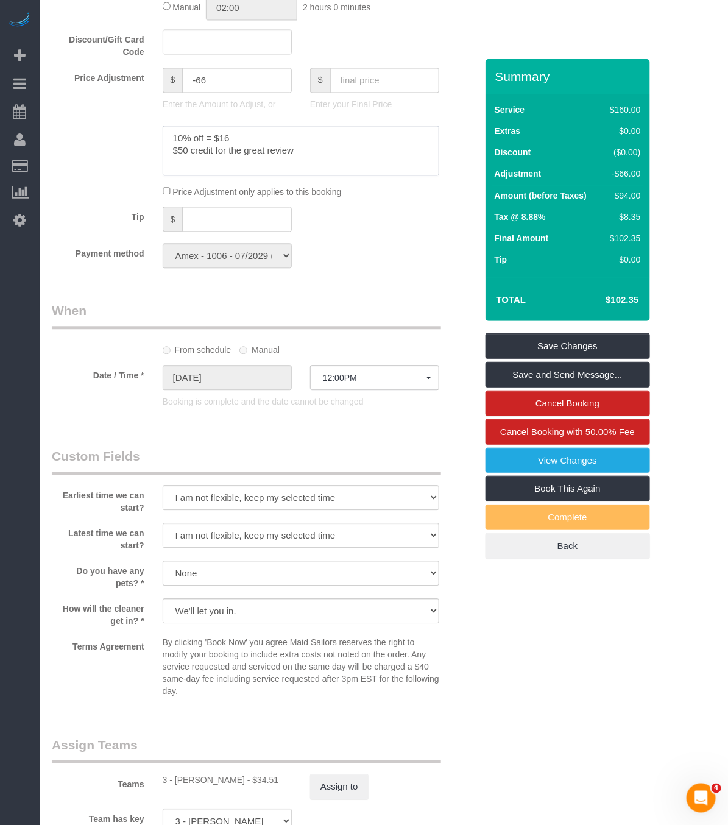
type textarea "10% off = $16 $50 credit for the great review"
